Goal: Navigation & Orientation: Find specific page/section

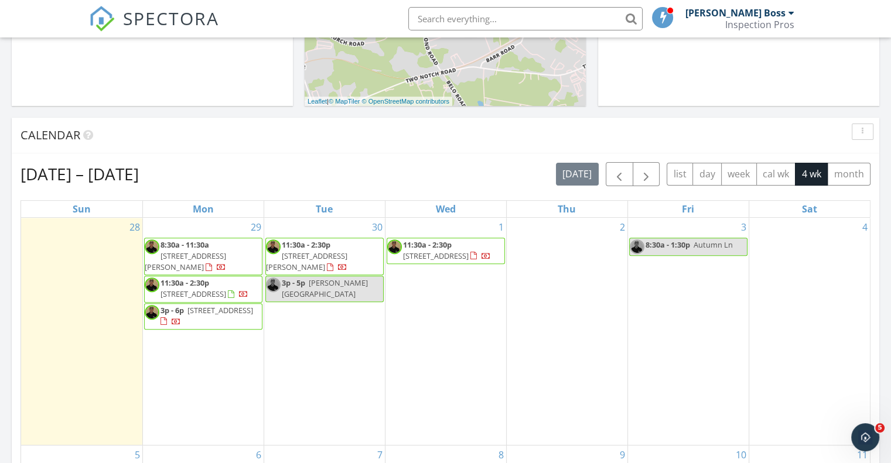
scroll to position [1084, 909]
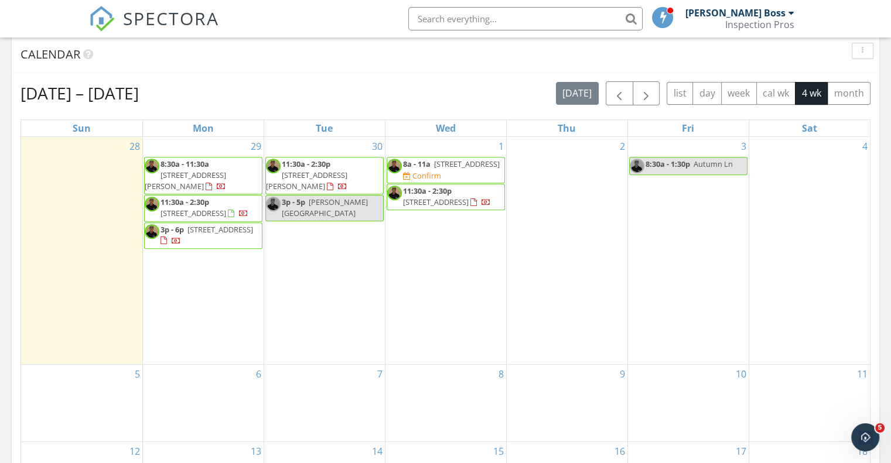
scroll to position [435, 0]
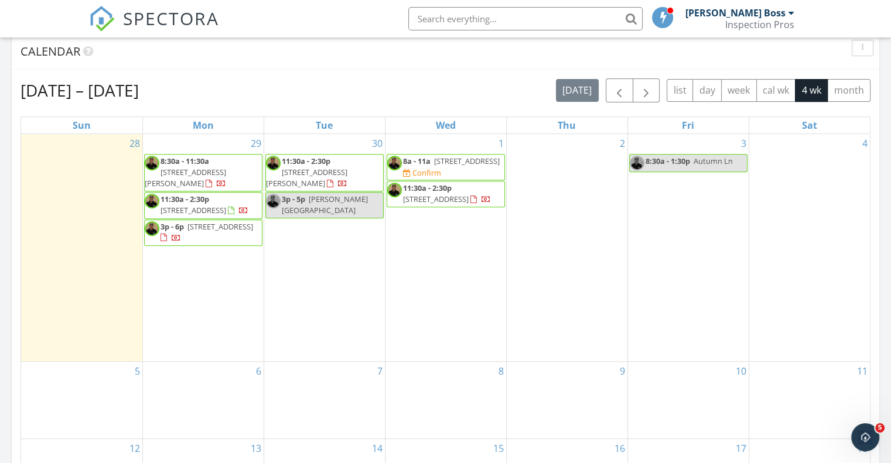
drag, startPoint x: 185, startPoint y: 177, endPoint x: 192, endPoint y: 170, distance: 9.9
click at [192, 170] on span "250 Keystone Dr, Hopkins 29061" at bounding box center [185, 178] width 81 height 22
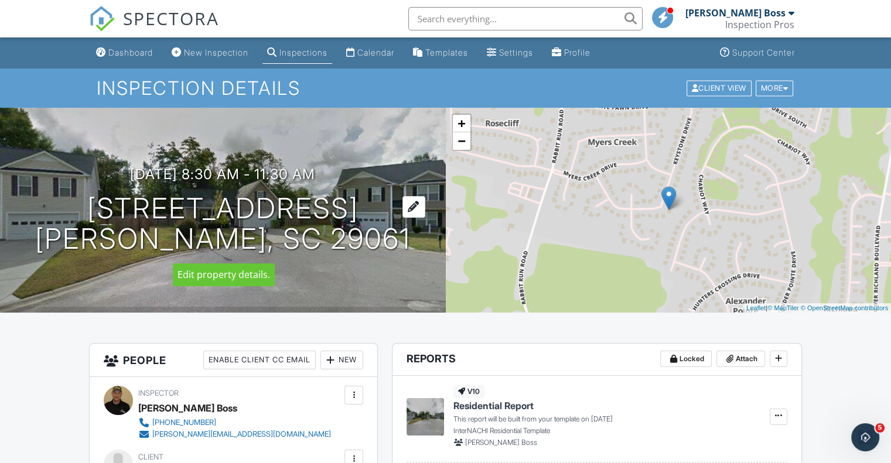
click at [286, 242] on h1 "250 Keystone Dr Hopkins, SC 29061" at bounding box center [222, 224] width 375 height 62
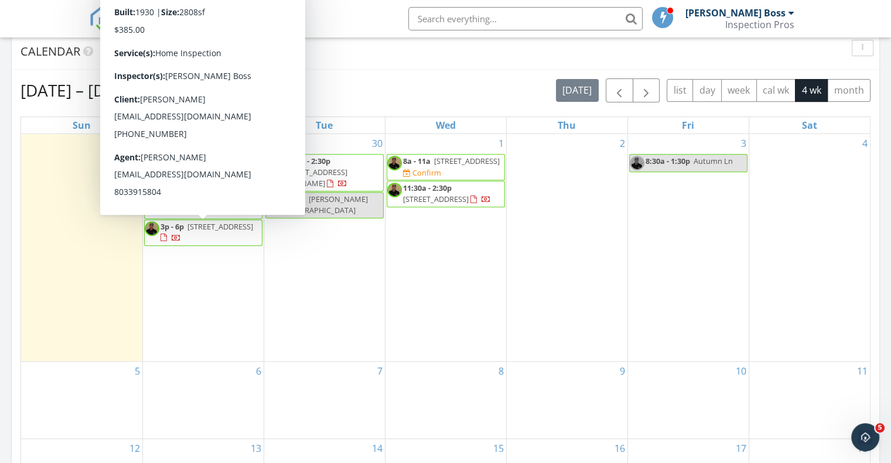
click at [177, 231] on span "3p - 6p 322 Saluda Ave, Batesburg-Leesville 29006" at bounding box center [203, 232] width 117 height 23
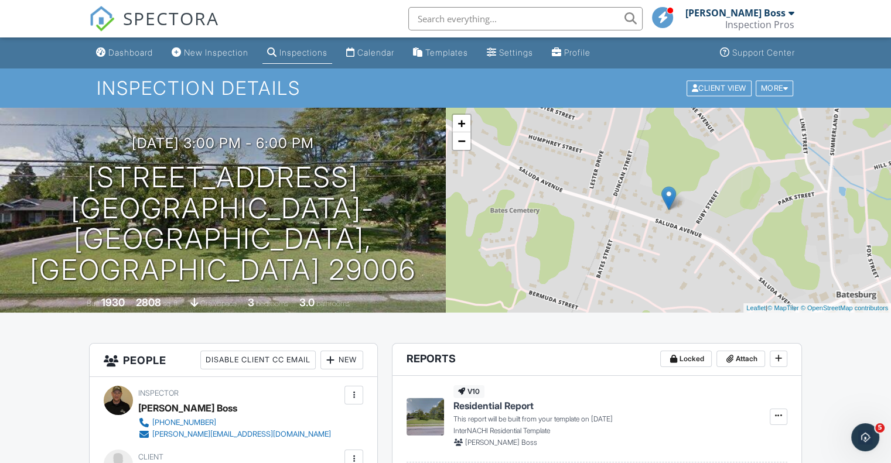
click at [496, 18] on input "text" at bounding box center [525, 18] width 234 height 23
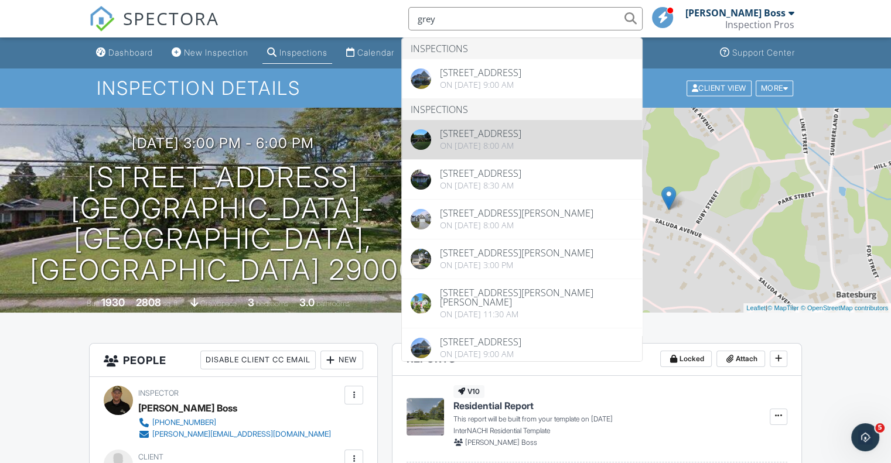
type input "grey"
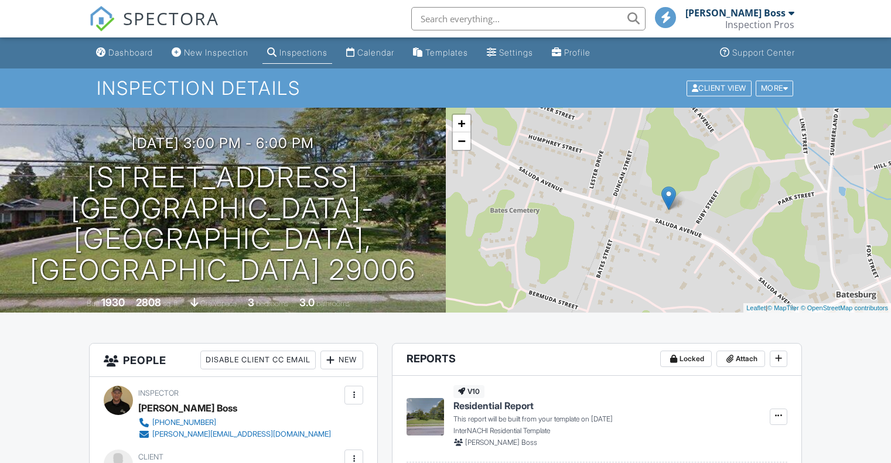
click at [533, 16] on input "text" at bounding box center [528, 18] width 234 height 23
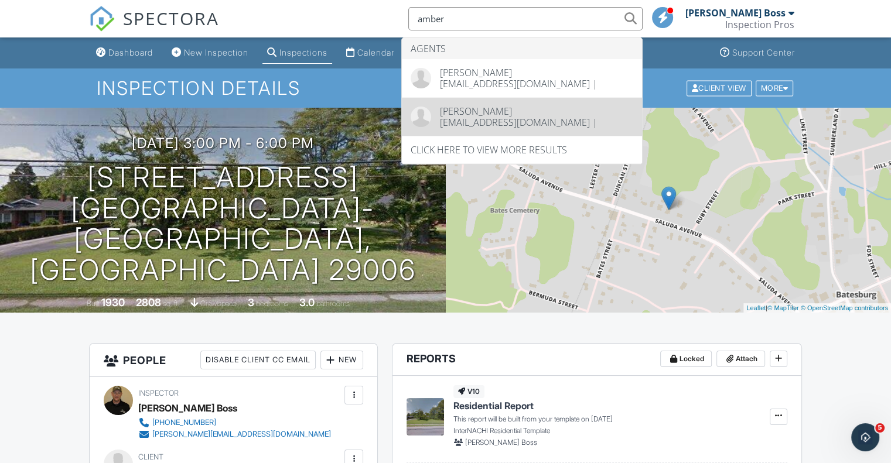
type input "amber"
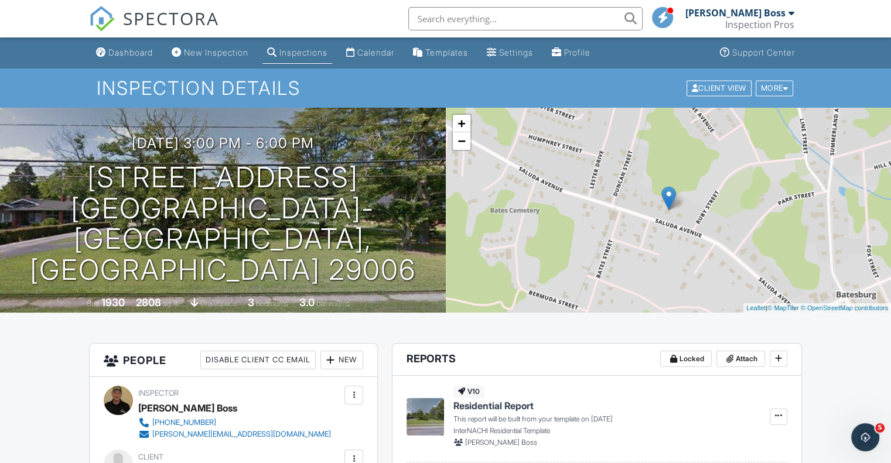
click at [527, 24] on input "text" at bounding box center [525, 18] width 234 height 23
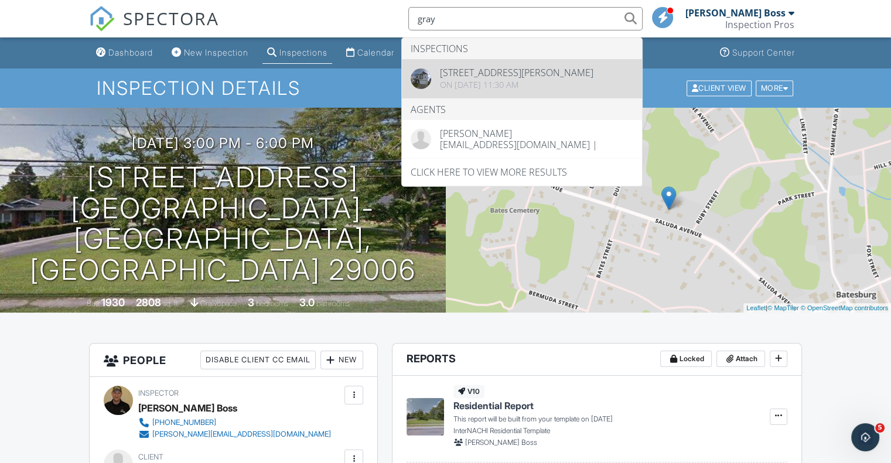
type input "gray"
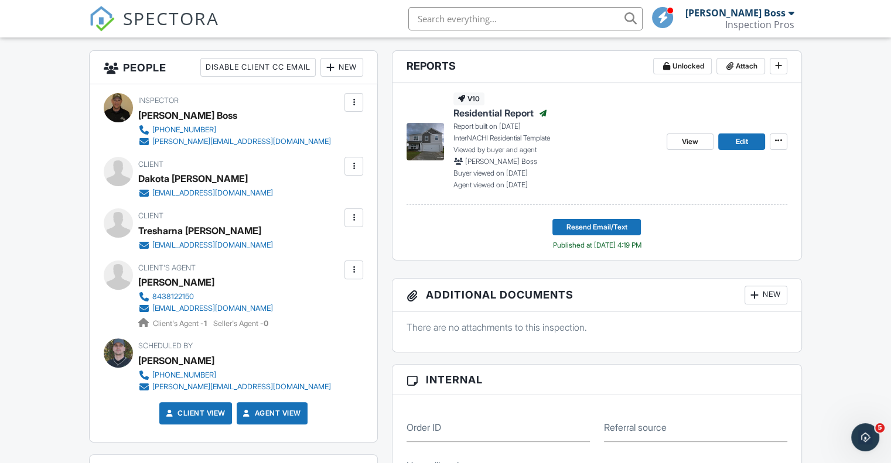
drag, startPoint x: 534, startPoint y: 11, endPoint x: 525, endPoint y: 13, distance: 9.1
click at [530, 12] on input "text" at bounding box center [525, 18] width 234 height 23
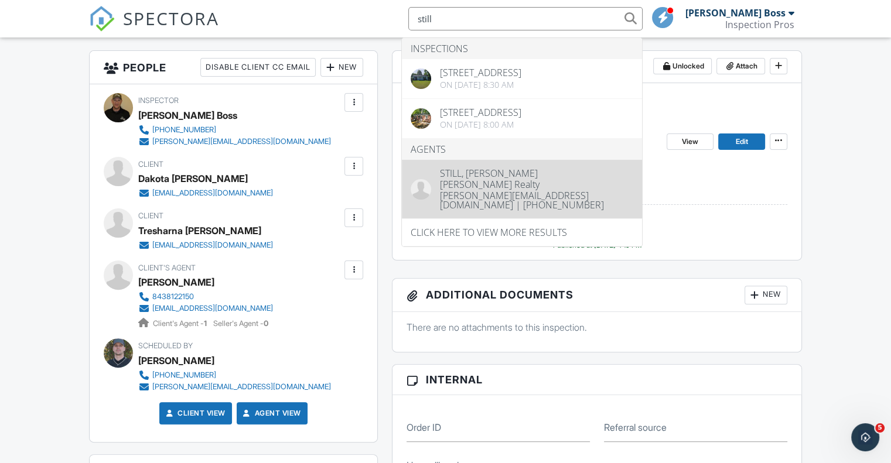
type input "still"
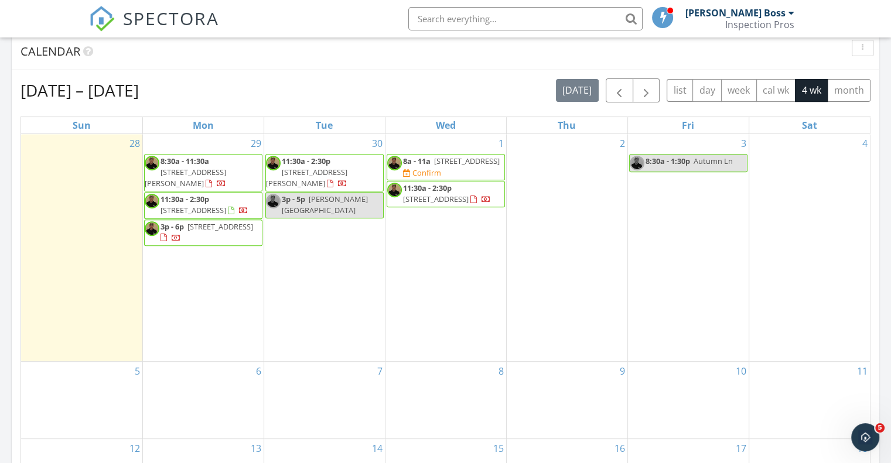
drag, startPoint x: 340, startPoint y: 165, endPoint x: 336, endPoint y: 173, distance: 8.9
click at [336, 173] on span "10B Edgebrook Dr, Lugoff 29078" at bounding box center [306, 178] width 81 height 22
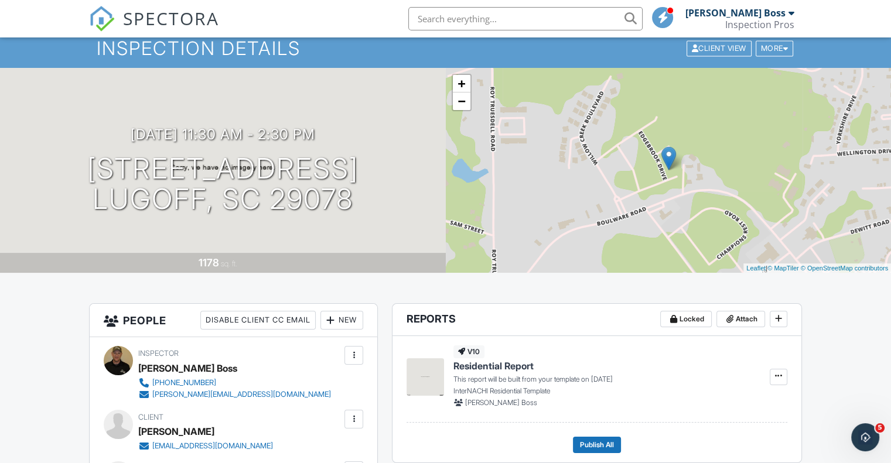
scroll to position [37, 0]
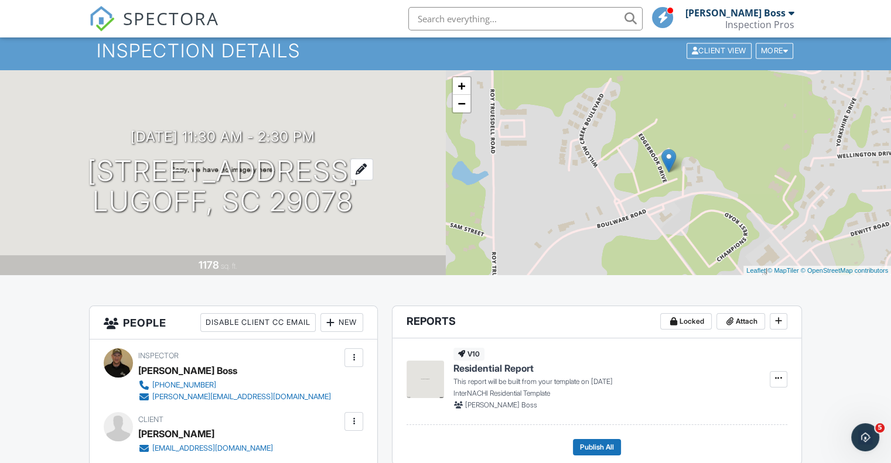
click at [132, 169] on h1 "[STREET_ADDRESS] [GEOGRAPHIC_DATA], SC 29078" at bounding box center [222, 187] width 271 height 62
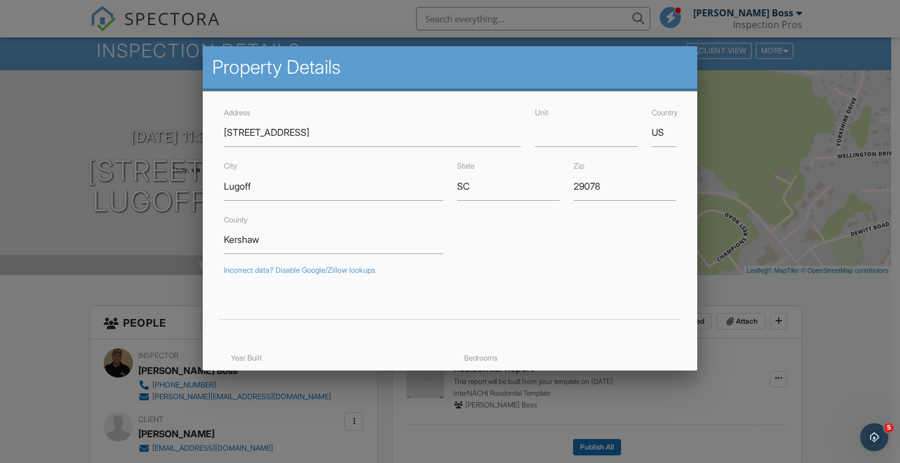
click at [104, 103] on div at bounding box center [450, 230] width 900 height 579
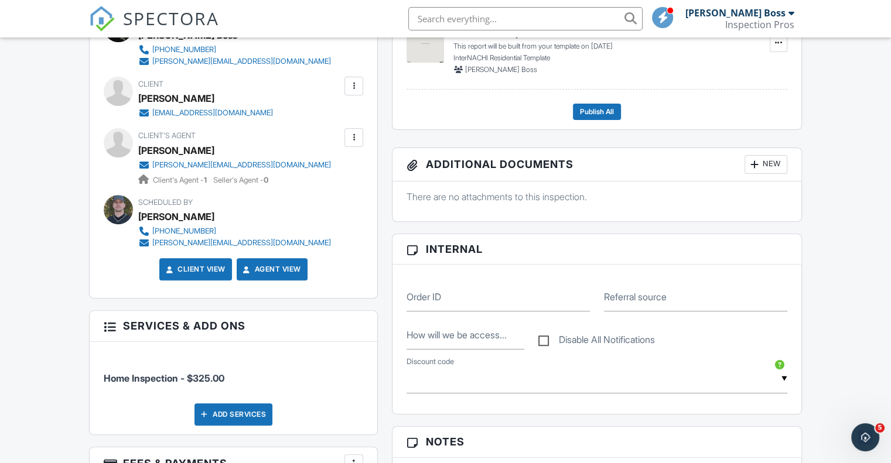
scroll to position [272, 0]
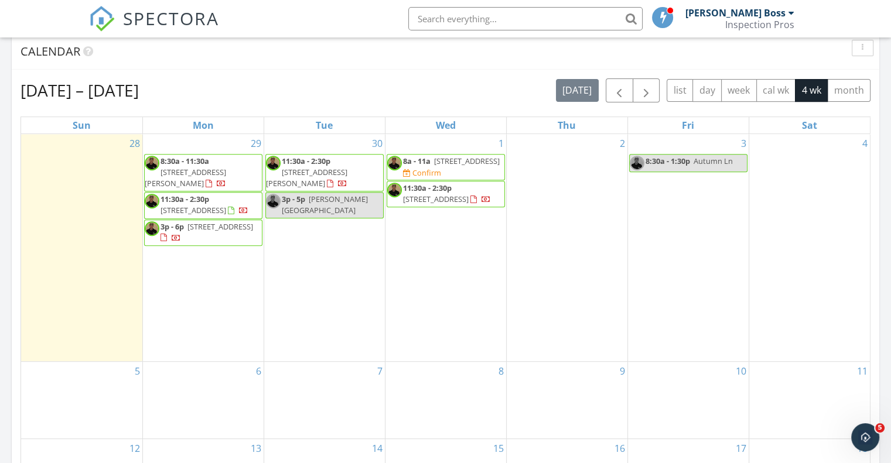
click at [434, 166] on span "[STREET_ADDRESS]" at bounding box center [467, 161] width 66 height 11
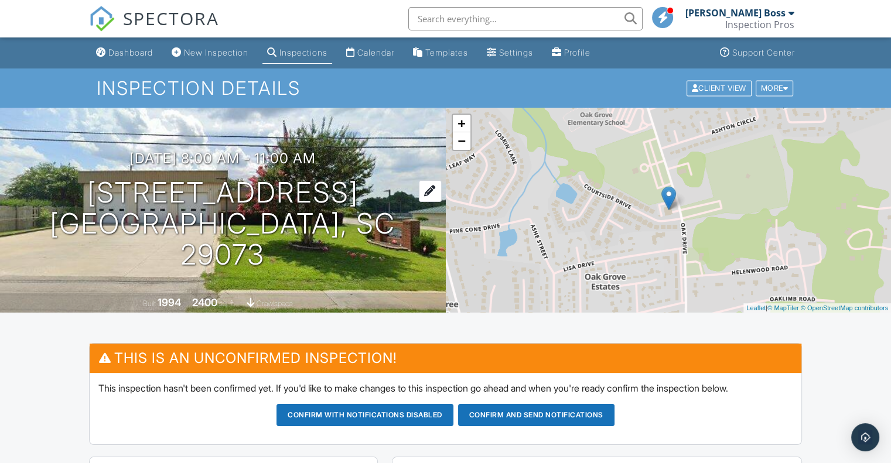
click at [159, 204] on h1 "[STREET_ADDRESS] [GEOGRAPHIC_DATA], SC 29073" at bounding box center [223, 223] width 408 height 93
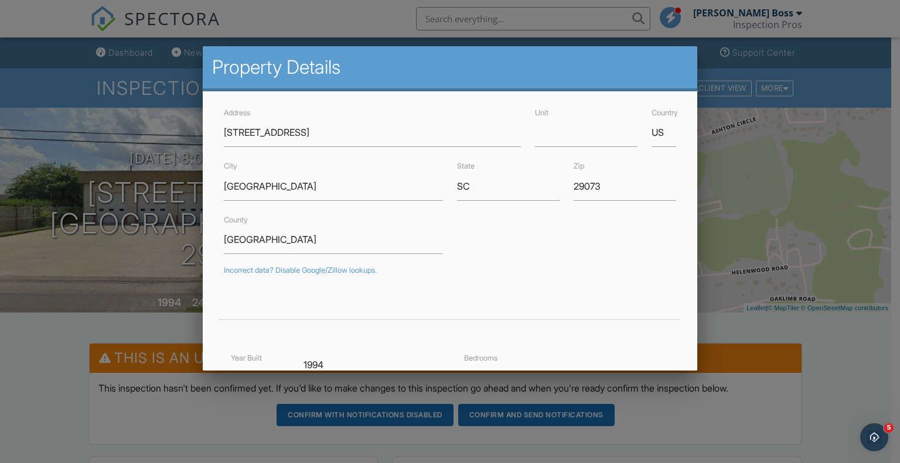
click at [0, 295] on div at bounding box center [450, 230] width 900 height 579
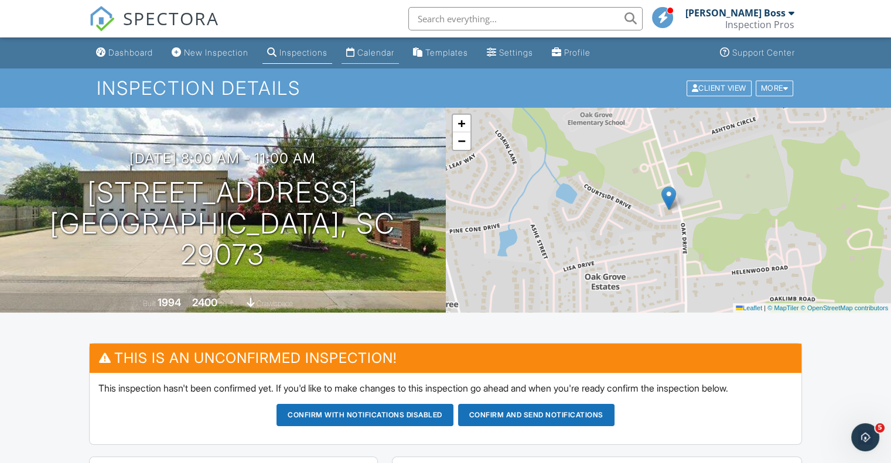
click at [389, 52] on div "Calendar" at bounding box center [375, 52] width 37 height 10
